Goal: Information Seeking & Learning: Learn about a topic

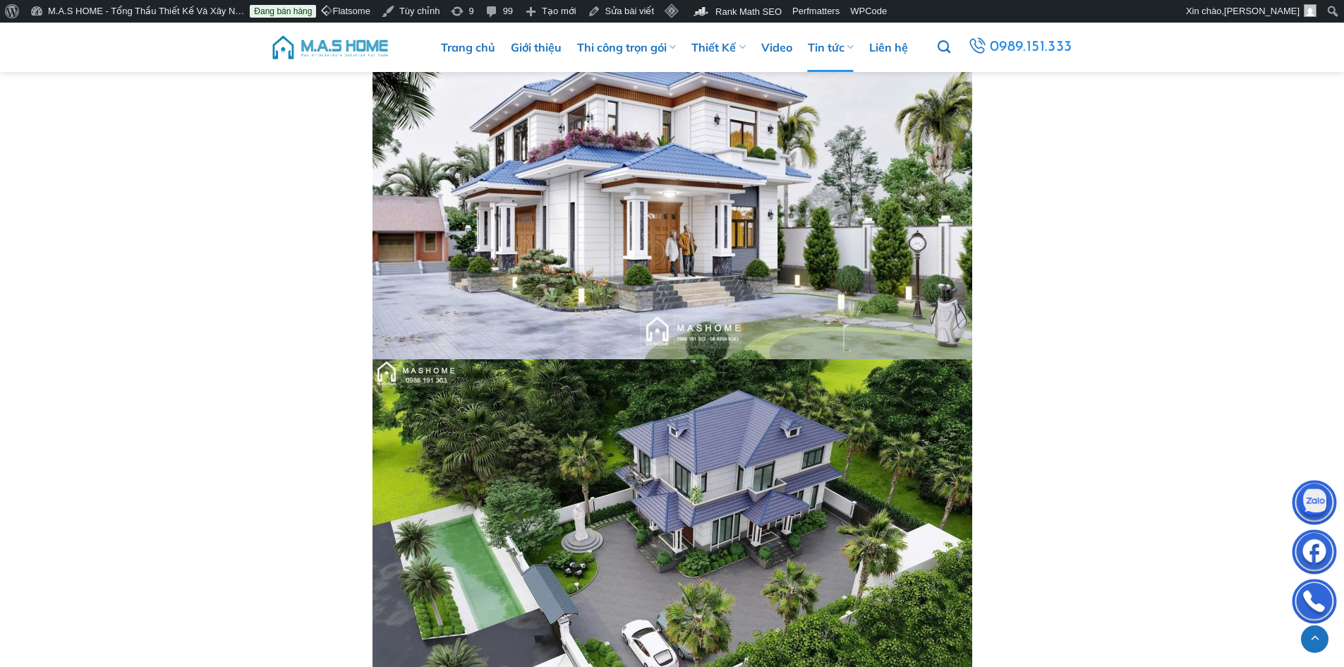
click at [339, 45] on img at bounding box center [330, 47] width 120 height 42
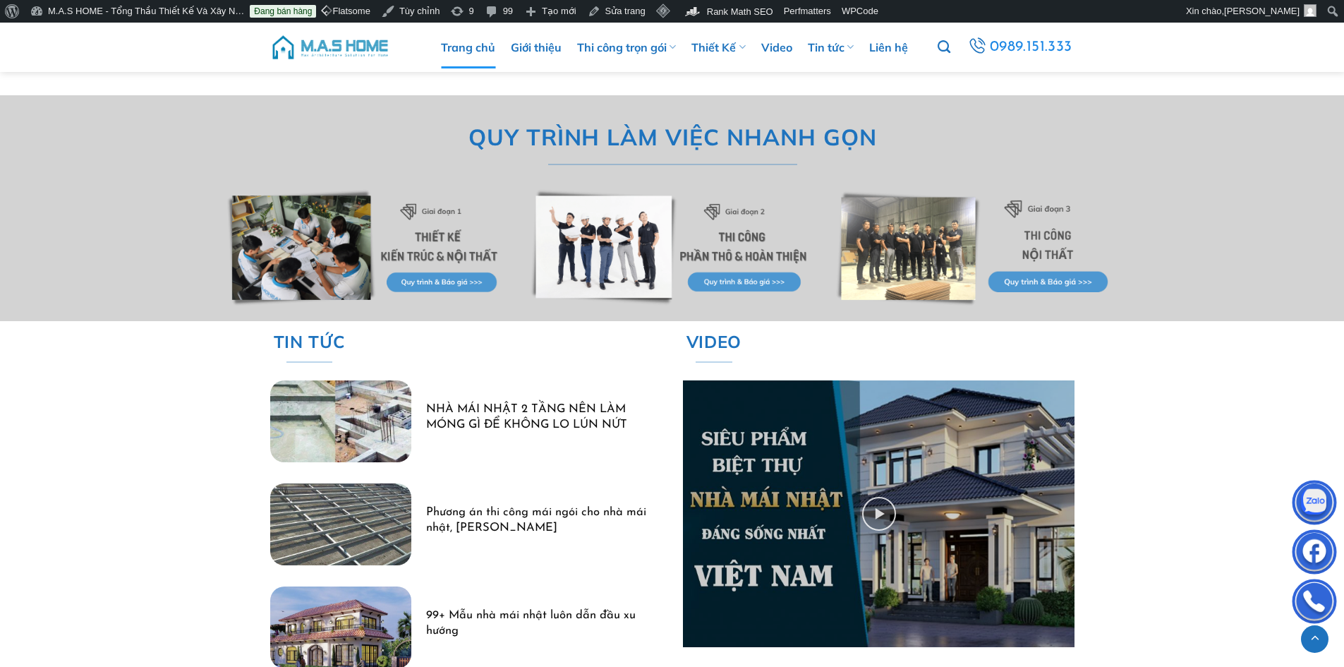
scroll to position [4162, 0]
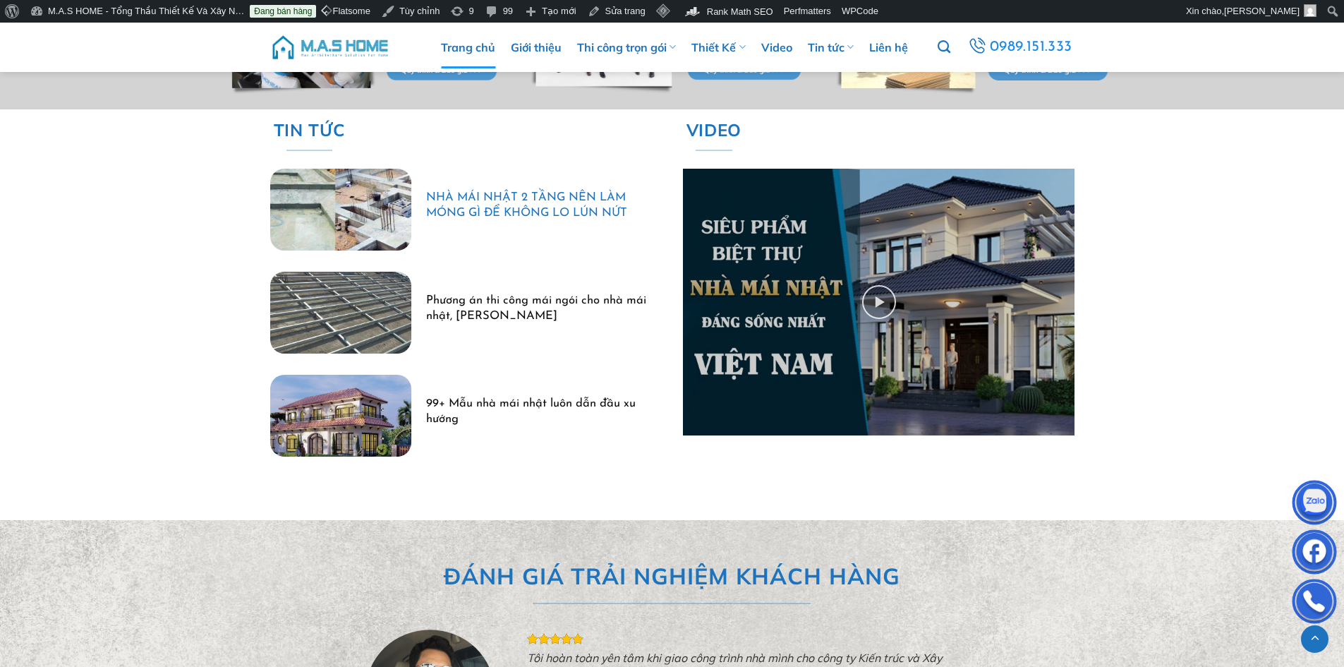
click at [501, 203] on link "NHÀ MÁI NHẬT 2 TẦNG NÊN LÀM MÓNG GÌ ĐỂ KHÔNG LO LÚN NỨT" at bounding box center [536, 205] width 220 height 30
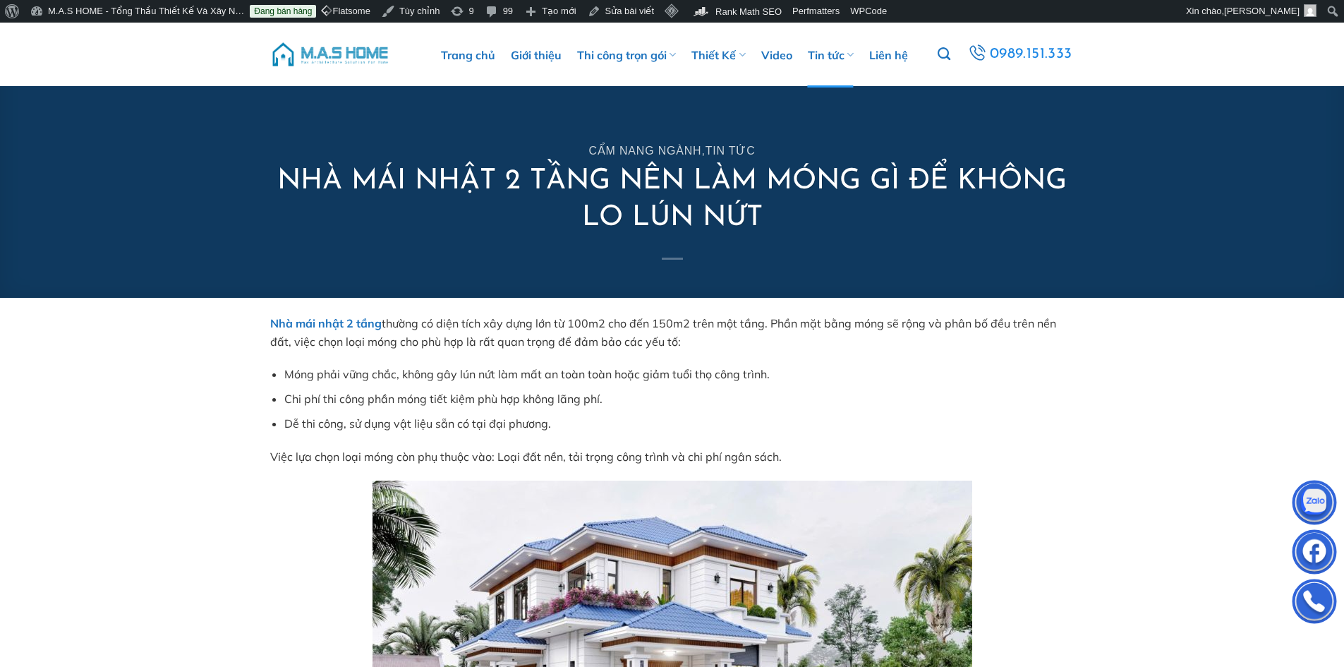
click at [353, 49] on img at bounding box center [330, 54] width 120 height 42
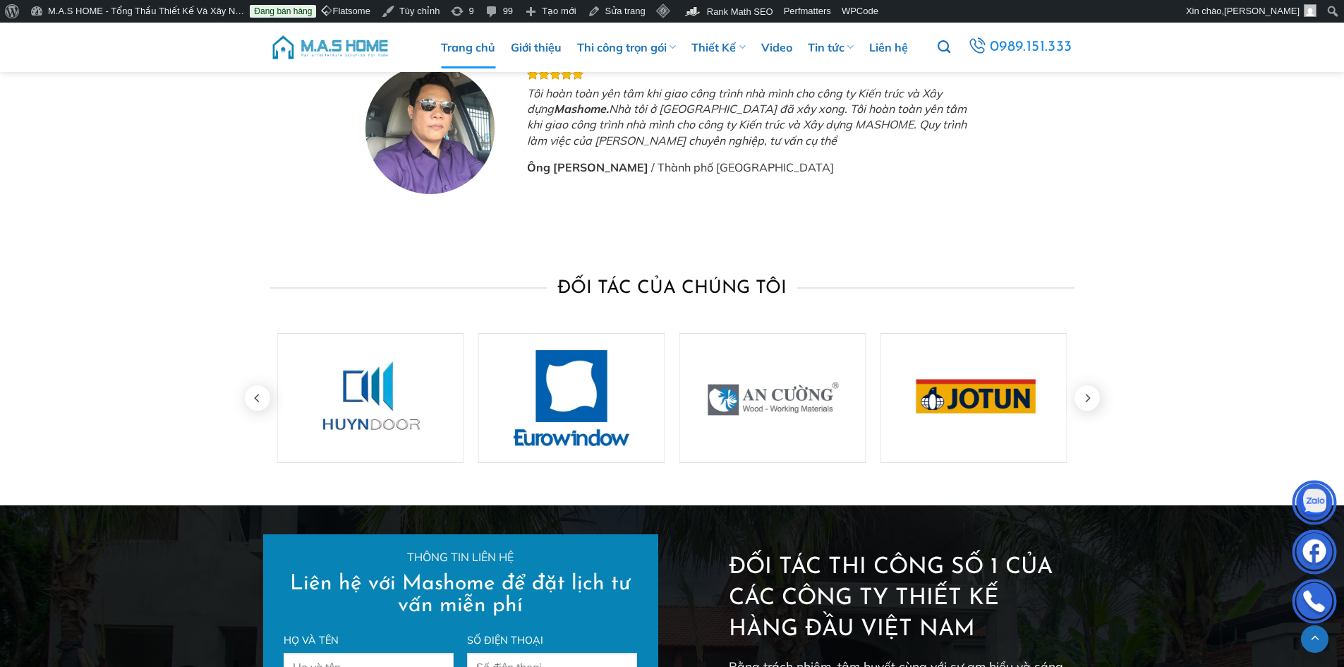
scroll to position [5008, 0]
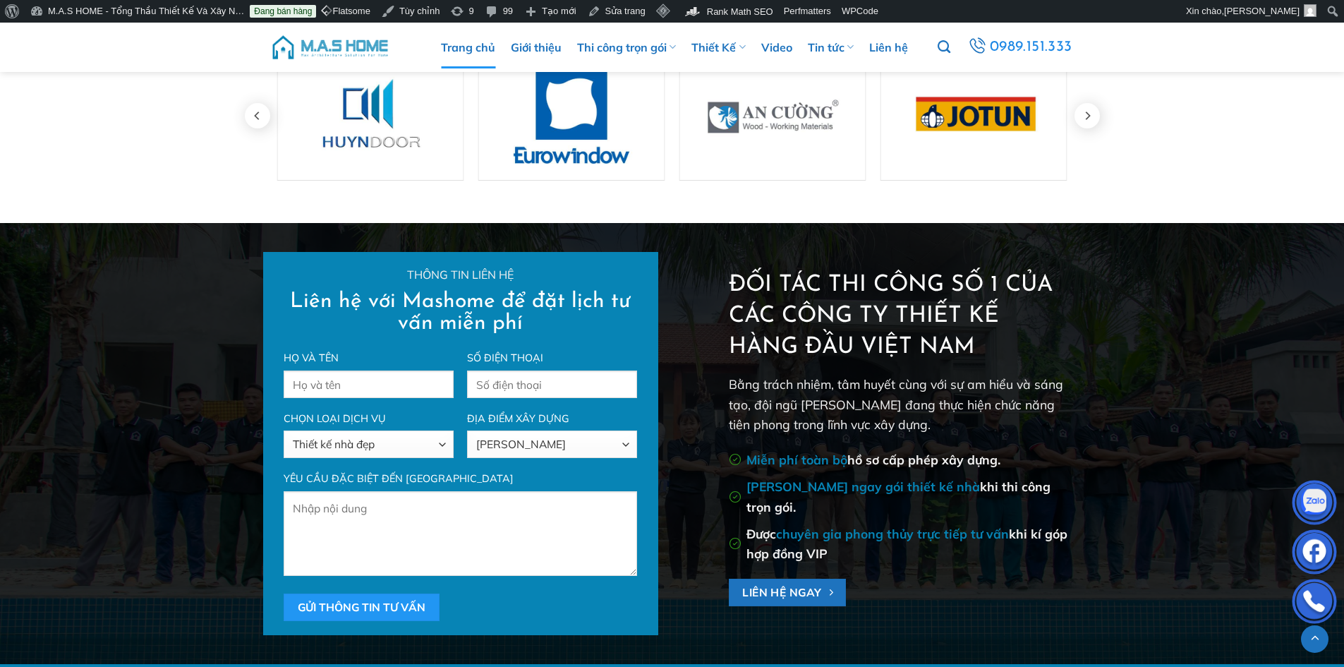
click at [384, 55] on img at bounding box center [330, 47] width 120 height 42
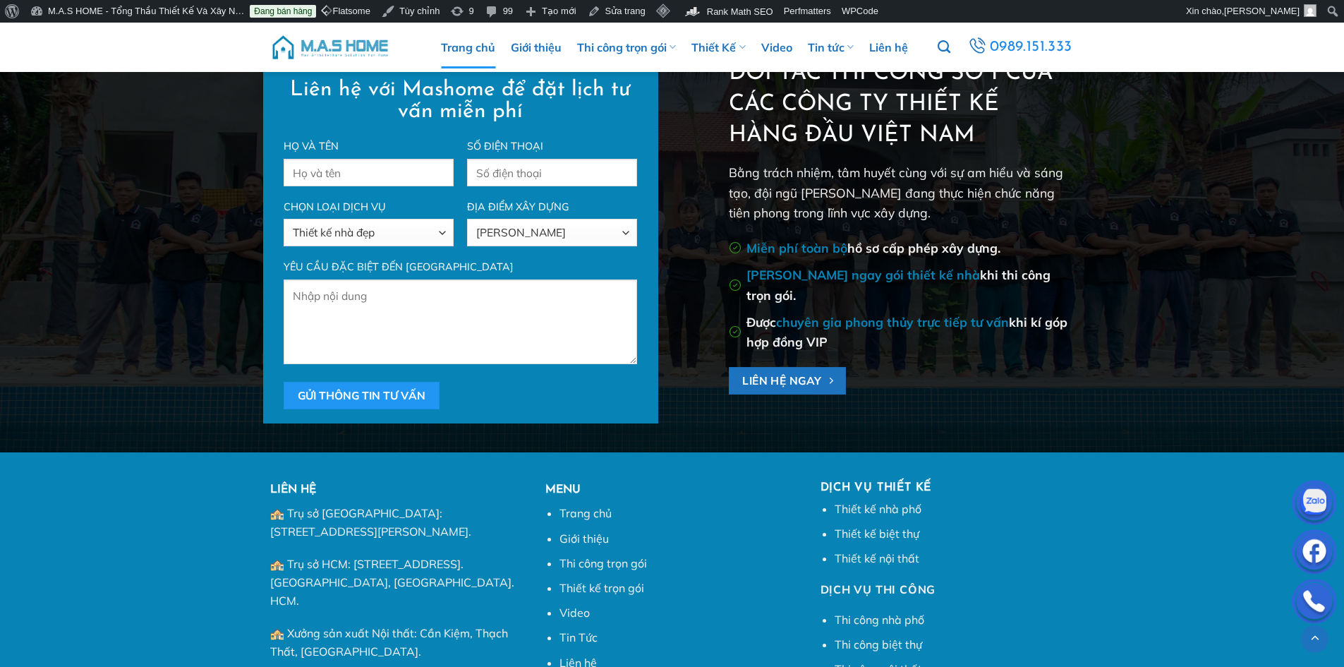
scroll to position [5401, 0]
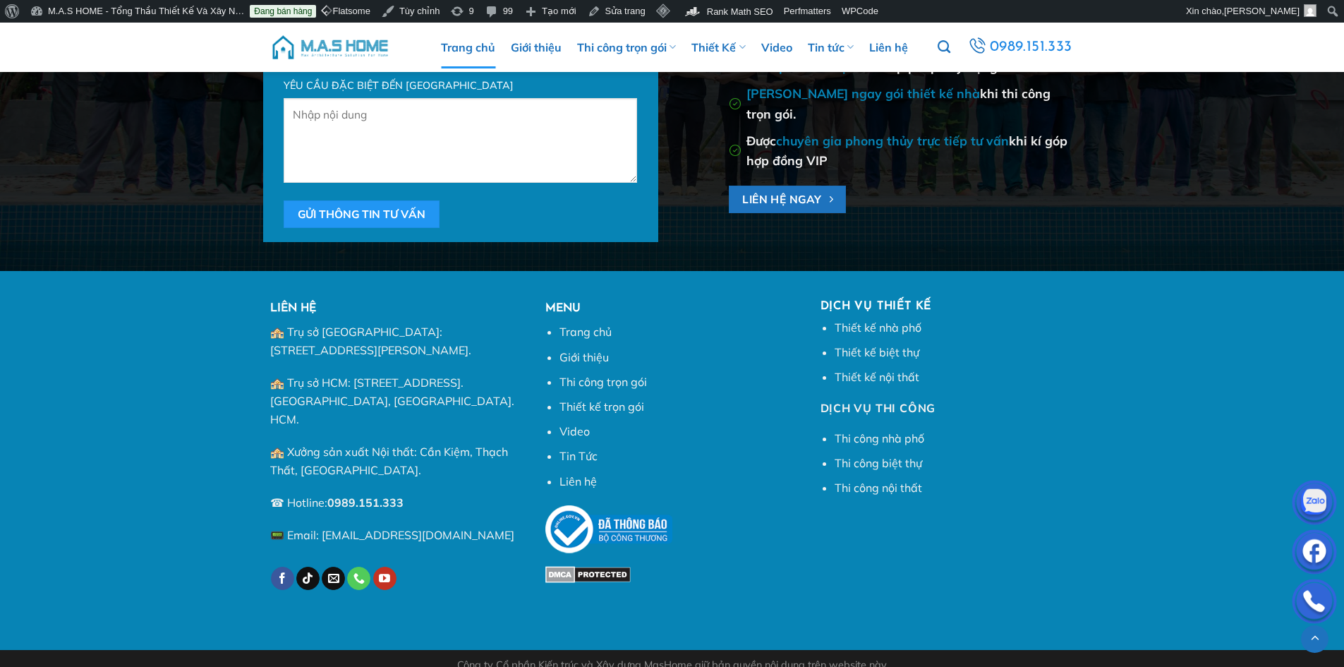
click at [341, 39] on img at bounding box center [330, 47] width 120 height 42
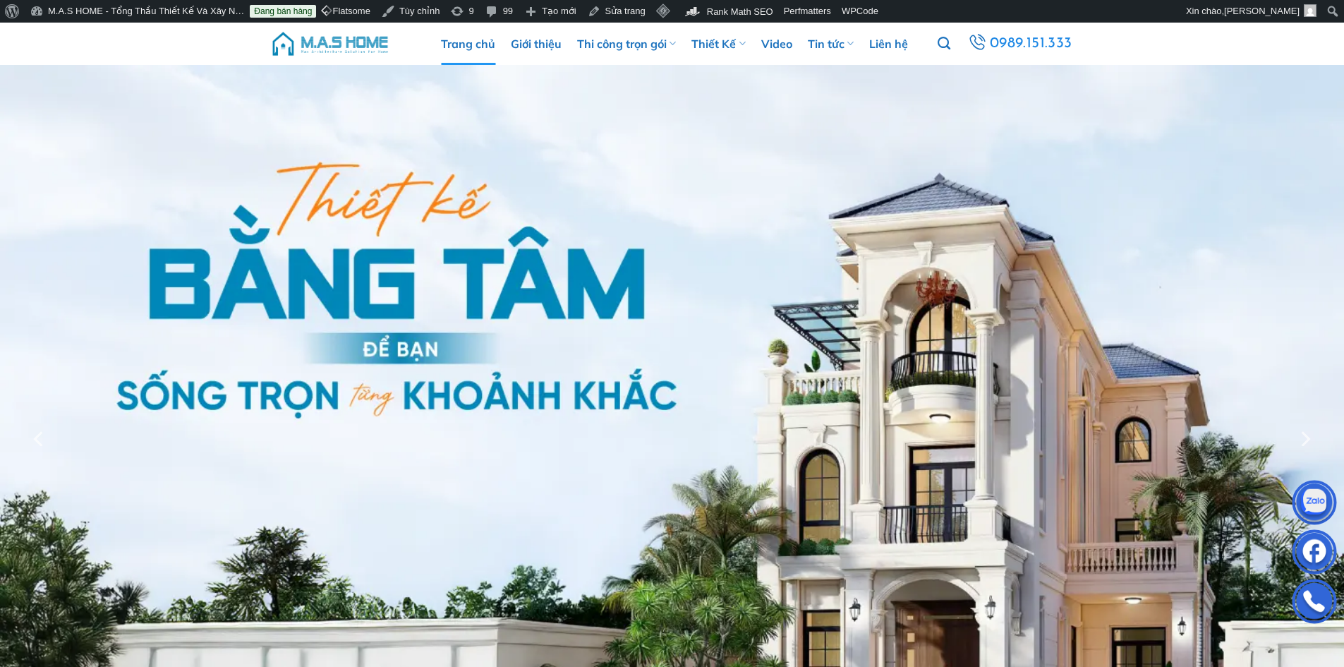
click at [343, 48] on img at bounding box center [330, 44] width 120 height 42
